Goal: Task Accomplishment & Management: Manage account settings

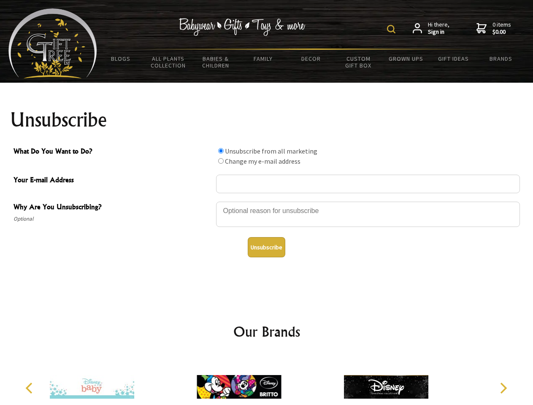
click at [393, 29] on img at bounding box center [391, 29] width 8 height 8
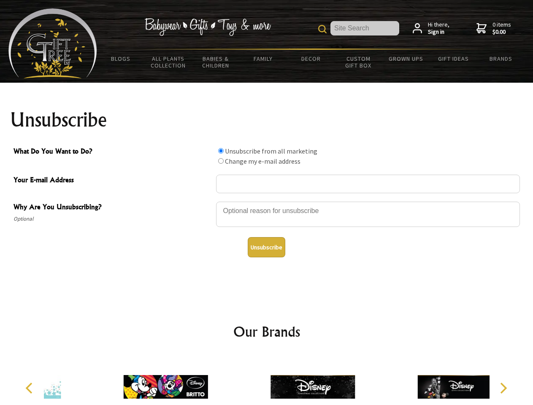
click at [267, 201] on div at bounding box center [368, 216] width 304 height 30
click at [221, 151] on input "What Do You Want to Do?" at bounding box center [220, 150] width 5 height 5
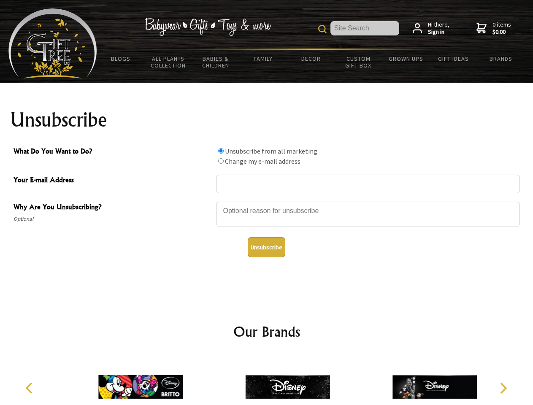
click at [221, 161] on input "What Do You Want to Do?" at bounding box center [220, 160] width 5 height 5
radio input "true"
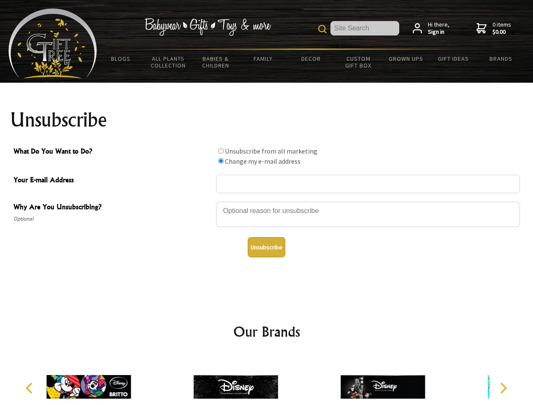
click at [267, 247] on button "Unsubscribe" at bounding box center [267, 247] width 38 height 20
click at [267, 381] on img at bounding box center [236, 387] width 84 height 63
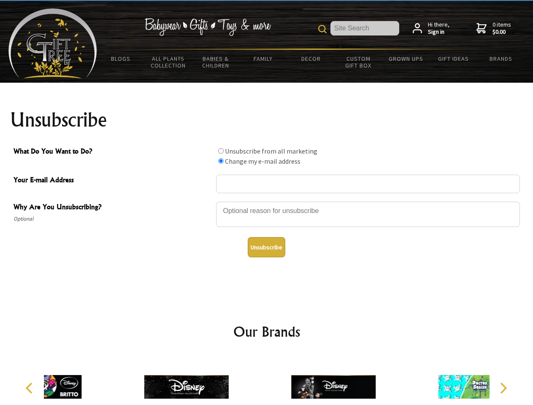
click at [30, 389] on icon "Previous" at bounding box center [29, 388] width 11 height 11
click at [503, 389] on icon "Next" at bounding box center [503, 388] width 11 height 11
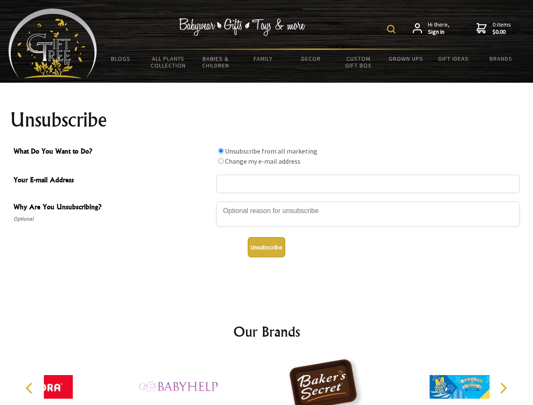
click at [393, 29] on img at bounding box center [391, 29] width 8 height 8
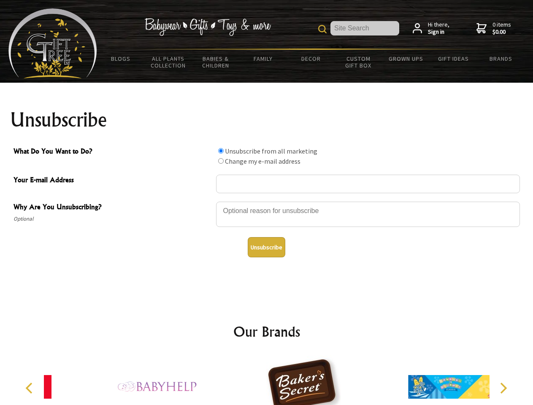
click at [267, 201] on div at bounding box center [368, 216] width 304 height 30
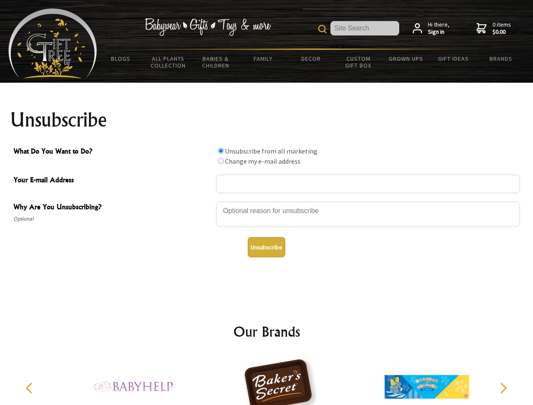
click at [221, 151] on input "What Do You Want to Do?" at bounding box center [220, 150] width 5 height 5
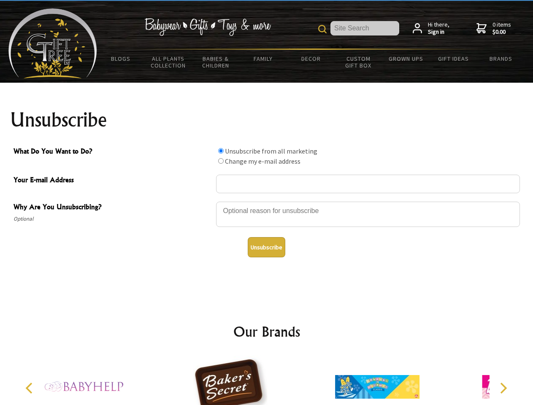
click at [221, 161] on input "What Do You Want to Do?" at bounding box center [220, 160] width 5 height 5
radio input "true"
click at [267, 247] on button "Unsubscribe" at bounding box center [267, 247] width 38 height 20
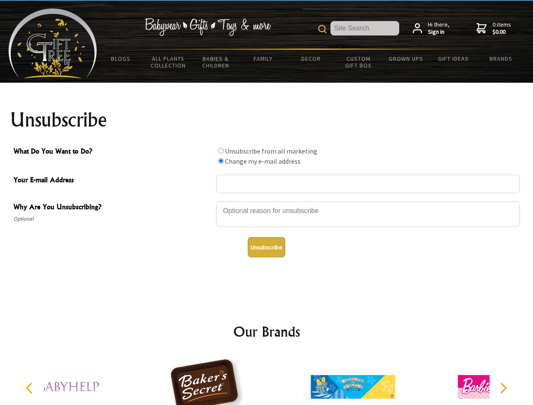
click at [267, 381] on div at bounding box center [205, 389] width 147 height 66
click at [30, 389] on icon "Previous" at bounding box center [29, 388] width 11 height 11
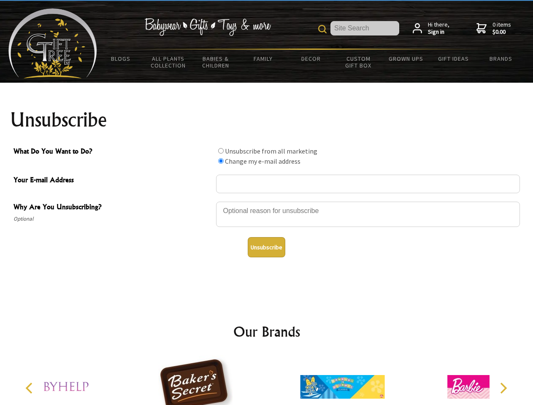
click at [503, 389] on icon "Next" at bounding box center [503, 388] width 11 height 11
